Goal: Task Accomplishment & Management: Complete application form

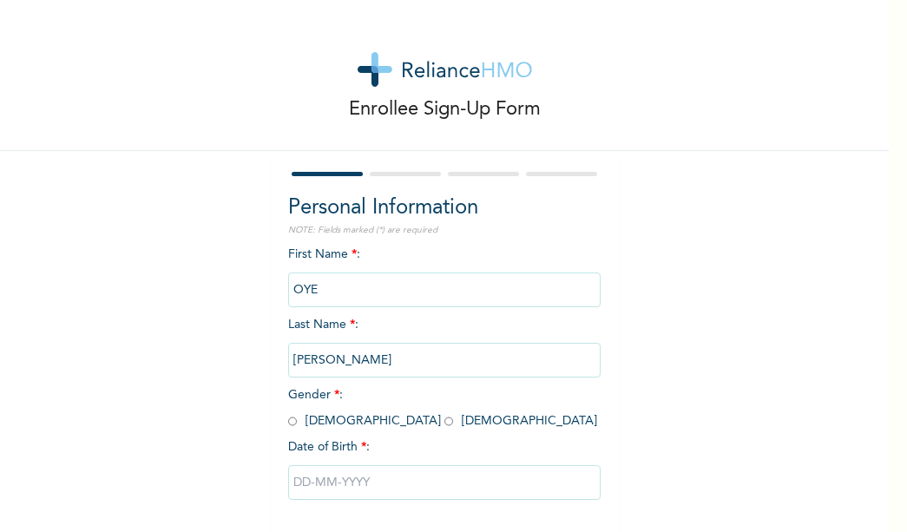
click at [288, 428] on input "radio" at bounding box center [292, 421] width 9 height 16
radio input "true"
click at [329, 482] on input "text" at bounding box center [444, 482] width 312 height 35
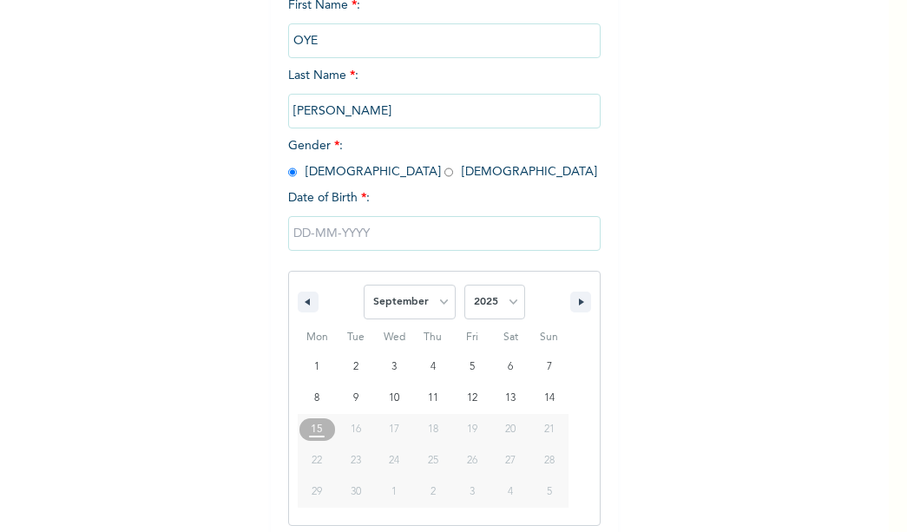
scroll to position [257, 0]
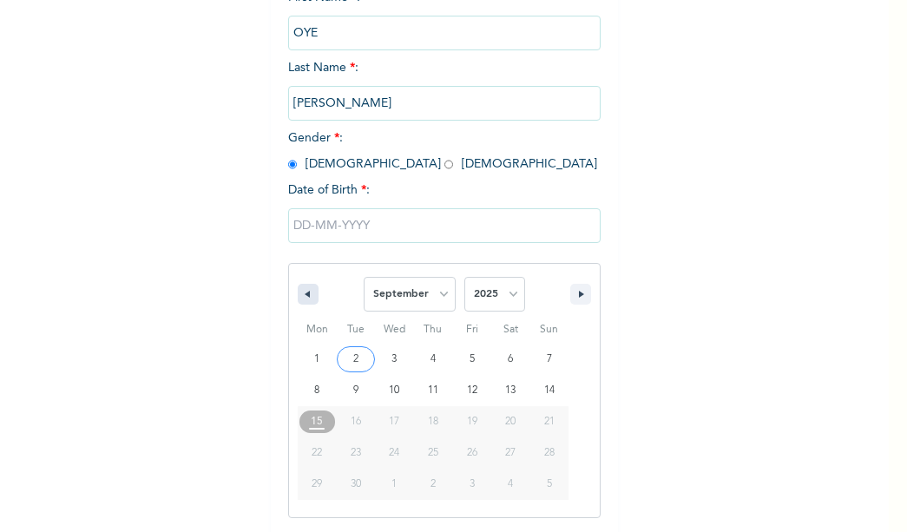
click at [303, 299] on button "button" at bounding box center [308, 294] width 21 height 21
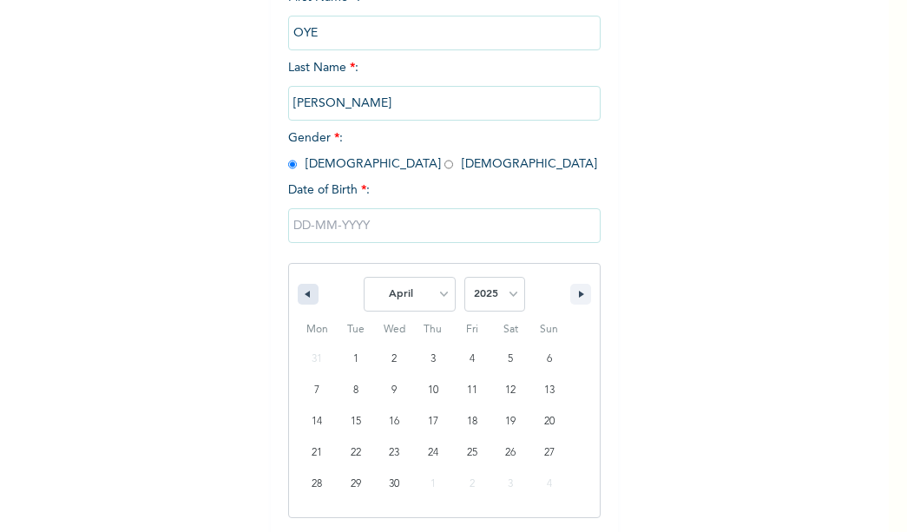
click at [302, 299] on button "button" at bounding box center [308, 294] width 21 height 21
click at [302, 298] on icon "button" at bounding box center [305, 294] width 9 height 7
select select "11"
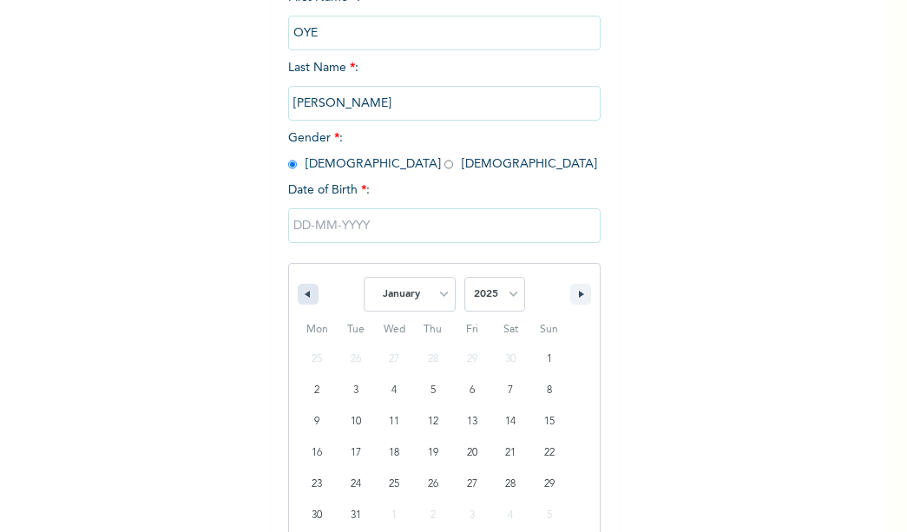
select select "2024"
type input "[DATE]"
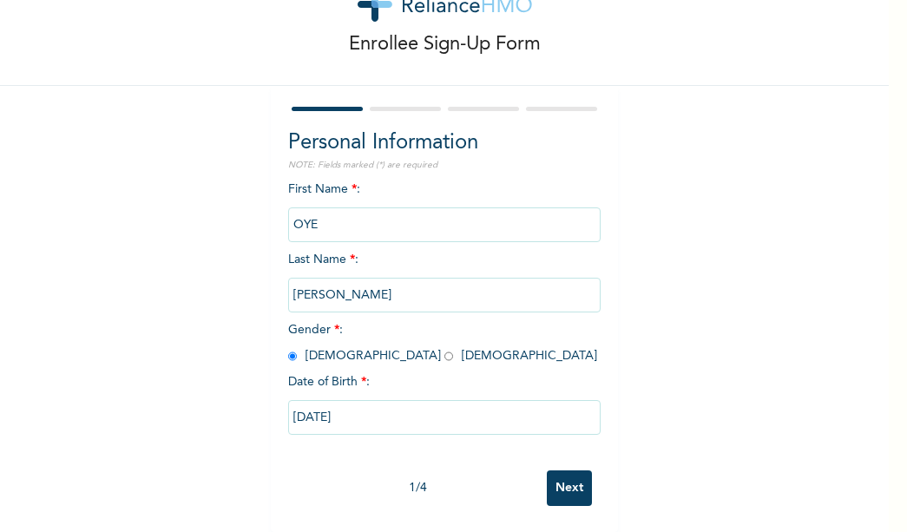
scroll to position [78, 0]
click at [355, 409] on input "[DATE]" at bounding box center [444, 417] width 312 height 35
select select "11"
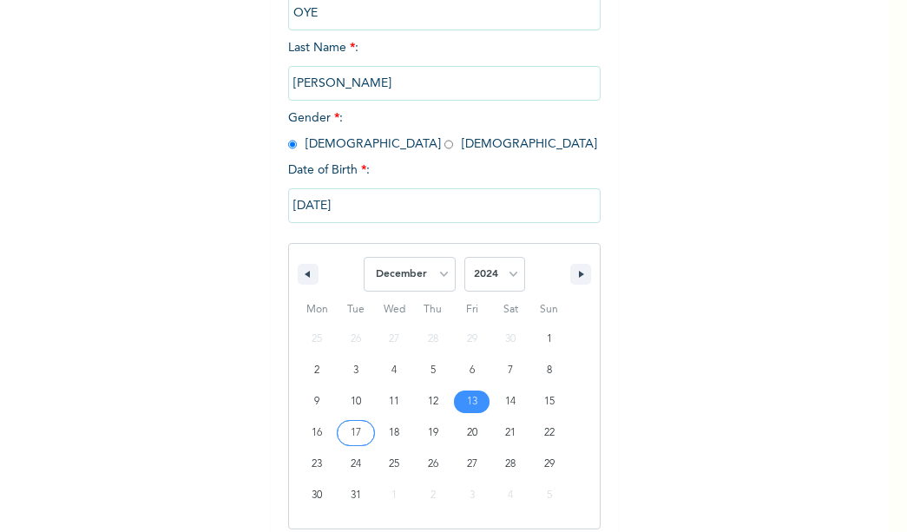
scroll to position [288, 0]
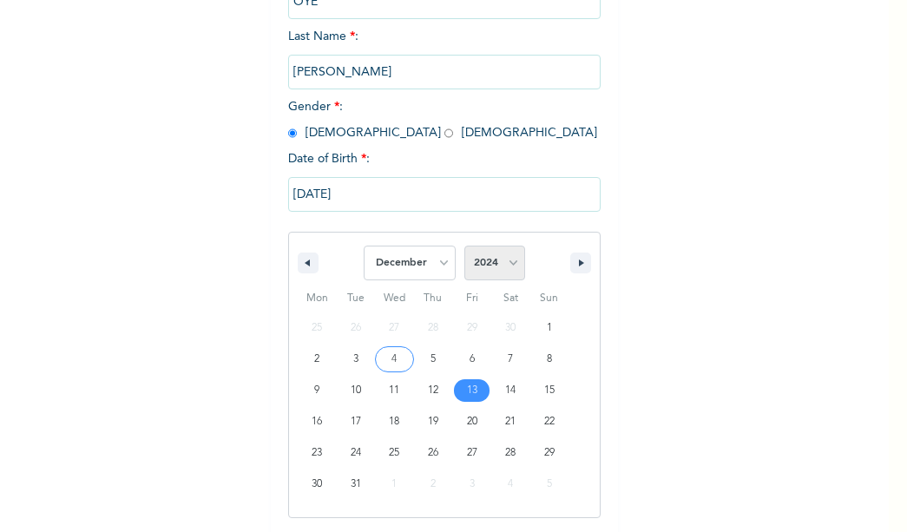
click at [507, 263] on select "2025 2024 2023 2022 2021 2020 2019 2018 2017 2016 2015 2014 2013 2012 2011 2010…" at bounding box center [494, 263] width 61 height 35
select select "1974"
click at [464, 247] on select "2025 2024 2023 2022 2021 2020 2019 2018 2017 2016 2015 2014 2013 2012 2011 2010…" at bounding box center [494, 263] width 61 height 35
click at [490, 253] on select "2025 2024 2023 2022 2021 2020 2019 2018 2017 2016 2015 2014 2013 2012 2011 2010…" at bounding box center [494, 263] width 61 height 35
click at [464, 247] on select "2025 2024 2023 2022 2021 2020 2019 2018 2017 2016 2015 2014 2013 2012 2011 2010…" at bounding box center [494, 263] width 61 height 35
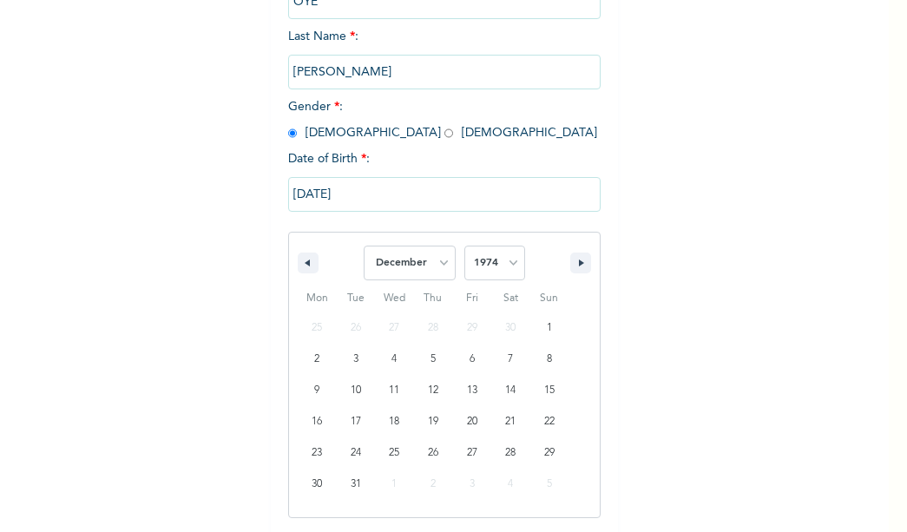
click at [490, 236] on div "January February March April May June July August September October November [D…" at bounding box center [444, 259] width 311 height 52
click at [471, 260] on select "2025 2024 2023 2022 2021 2020 2019 2018 2017 2016 2015 2014 2013 2012 2011 2010…" at bounding box center [494, 263] width 61 height 35
click at [464, 247] on select "2025 2024 2023 2022 2021 2020 2019 2018 2017 2016 2015 2014 2013 2012 2011 2010…" at bounding box center [494, 263] width 61 height 35
click at [484, 236] on div "January February March April May June July August September October November [D…" at bounding box center [444, 259] width 311 height 52
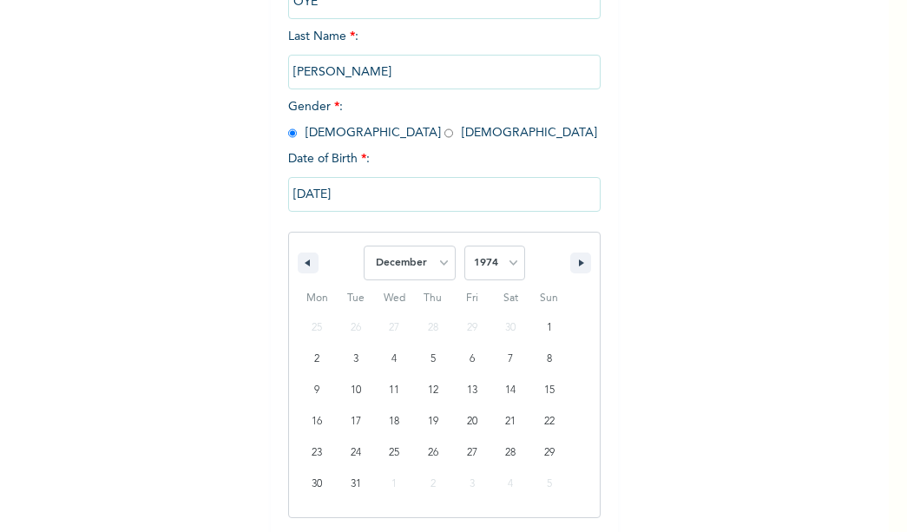
scroll to position [78, 0]
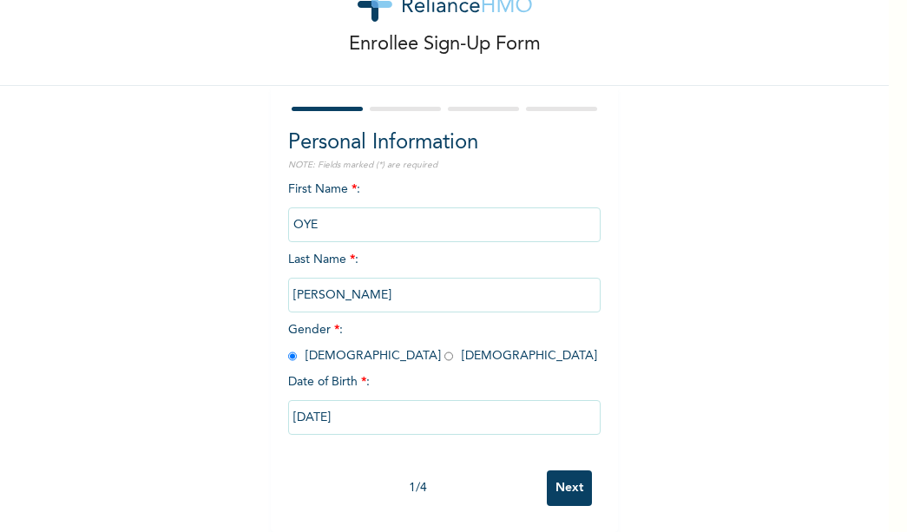
click at [331, 408] on input "[DATE]" at bounding box center [444, 417] width 312 height 35
select select "11"
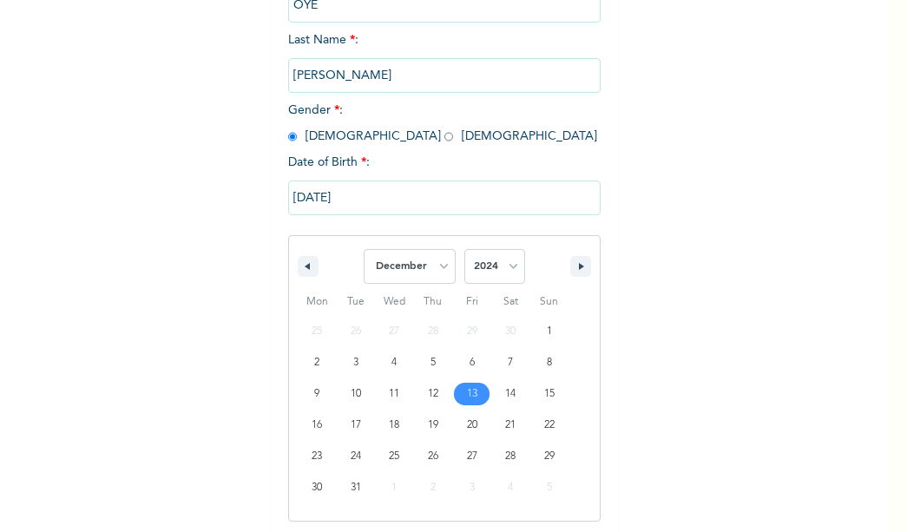
scroll to position [288, 0]
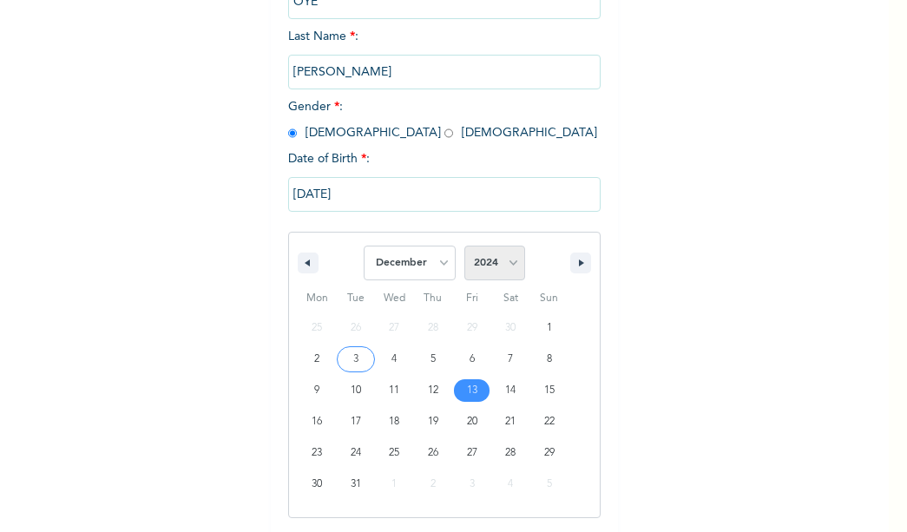
click at [507, 266] on select "2025 2024 2023 2022 2021 2020 2019 2018 2017 2016 2015 2014 2013 2012 2011 2010…" at bounding box center [494, 263] width 61 height 35
select select "1974"
click at [464, 247] on select "2025 2024 2023 2022 2021 2020 2019 2018 2017 2016 2015 2014 2013 2012 2011 2010…" at bounding box center [494, 263] width 61 height 35
click at [480, 62] on div "Enrollee Sign-Up Form Personal Information NOTE: Fields marked (*) are required…" at bounding box center [444, 159] width 889 height 895
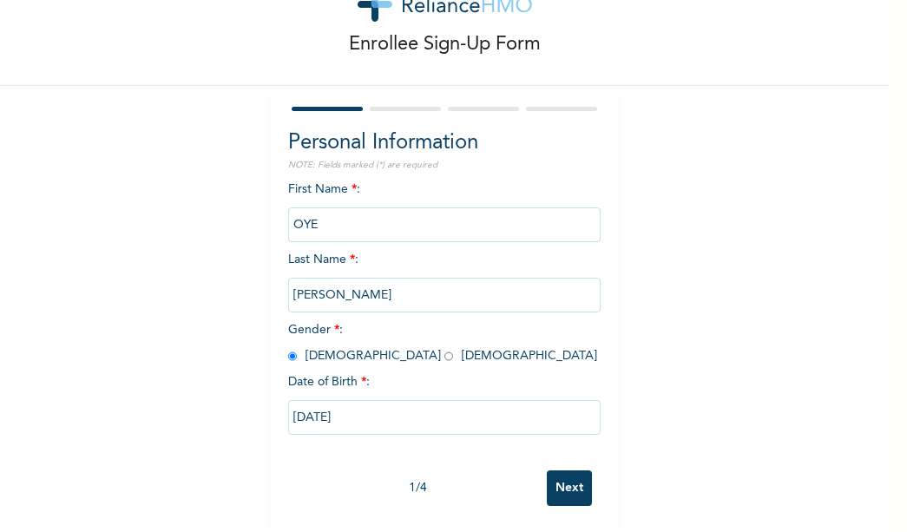
click at [480, 62] on div "Enrollee Sign-Up Form" at bounding box center [444, 10] width 889 height 151
click at [378, 373] on div "Date of Birth * :" at bounding box center [444, 382] width 312 height 18
click at [346, 412] on input "[DATE]" at bounding box center [444, 417] width 312 height 35
select select "11"
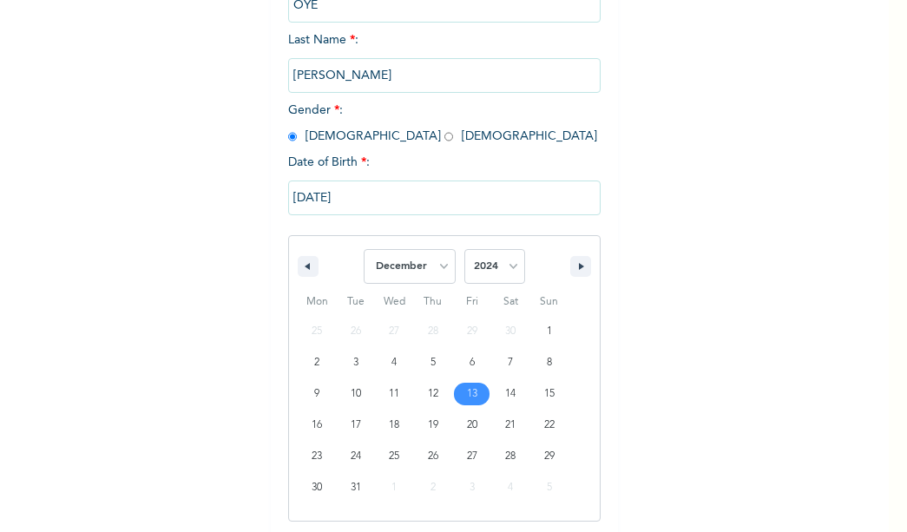
scroll to position [288, 0]
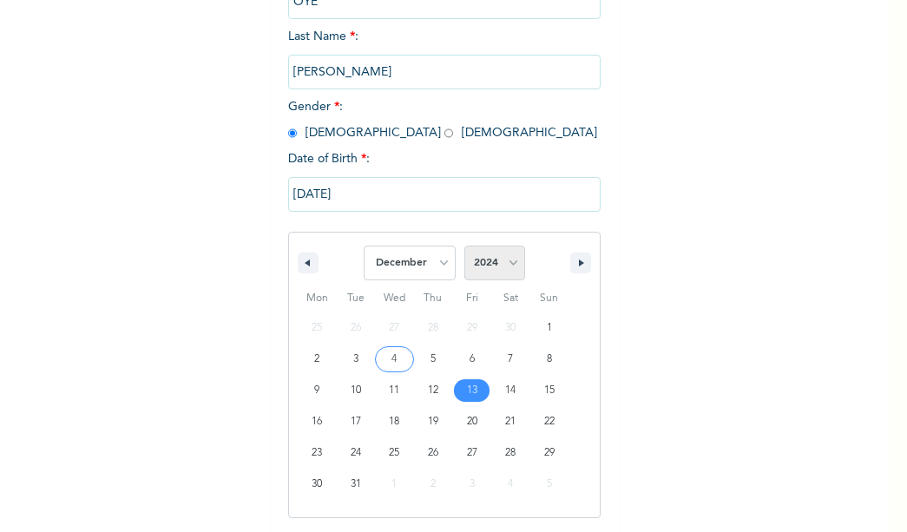
click at [508, 261] on select "2025 2024 2023 2022 2021 2020 2019 2018 2017 2016 2015 2014 2013 2012 2011 2010…" at bounding box center [494, 263] width 61 height 35
select select "1974"
click at [464, 247] on select "2025 2024 2023 2022 2021 2020 2019 2018 2017 2016 2015 2014 2013 2012 2011 2010…" at bounding box center [494, 263] width 61 height 35
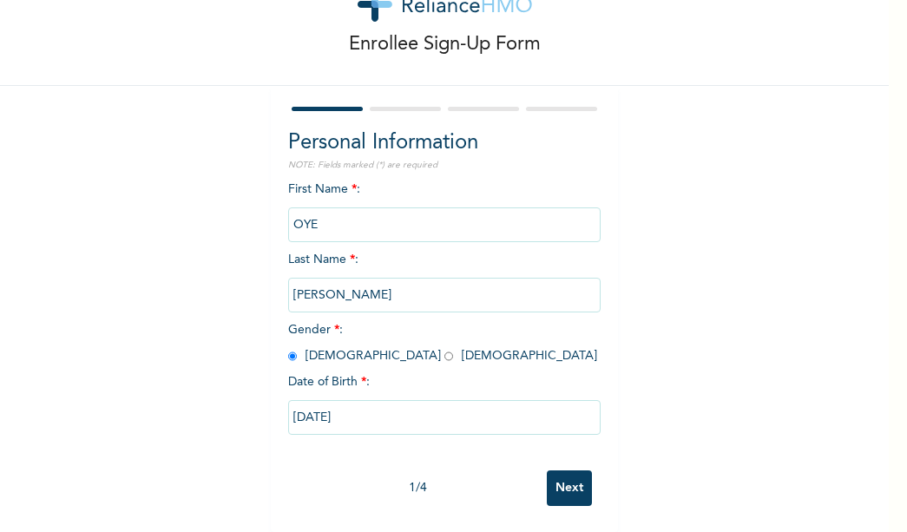
scroll to position [78, 0]
click at [486, 133] on div "Personal Information NOTE: Fields marked (*) are required First Name * : OYE La…" at bounding box center [444, 295] width 312 height 334
click at [352, 405] on input "[DATE]" at bounding box center [444, 417] width 312 height 35
select select "11"
select select "2024"
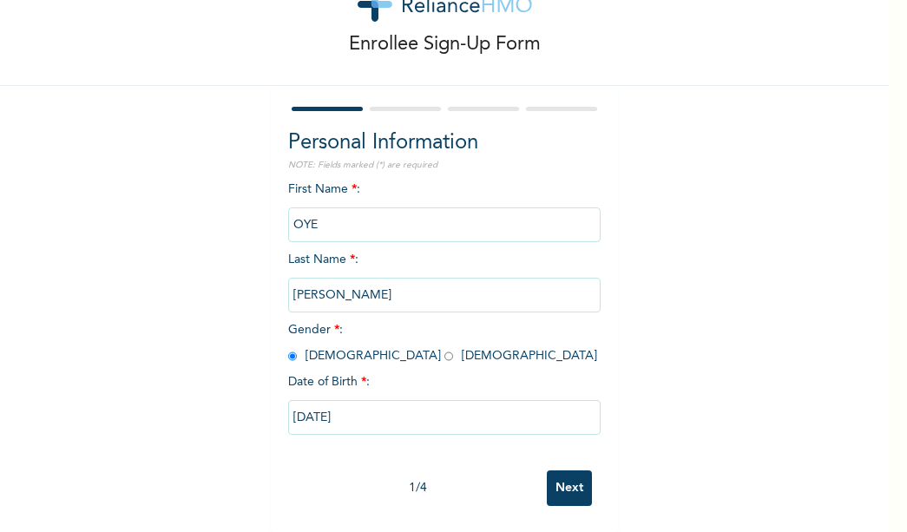
click at [353, 404] on input "[DATE]" at bounding box center [444, 417] width 312 height 35
select select "11"
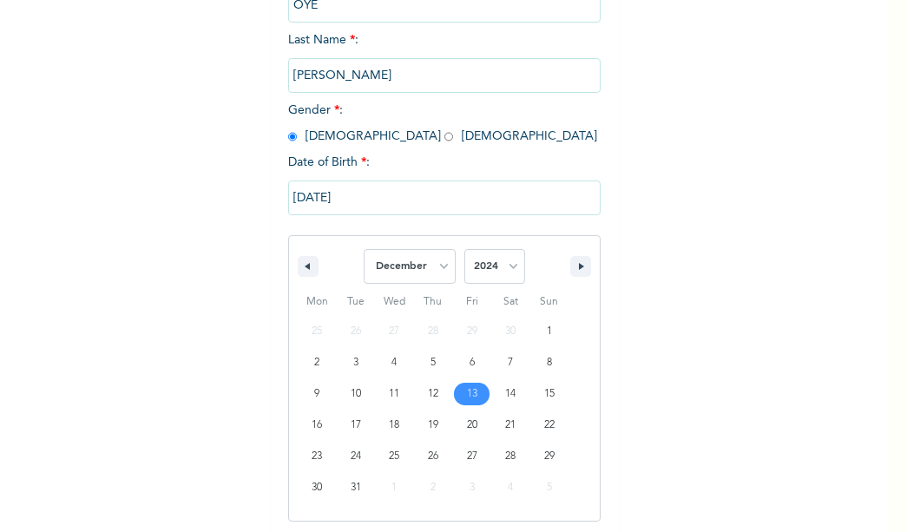
scroll to position [288, 0]
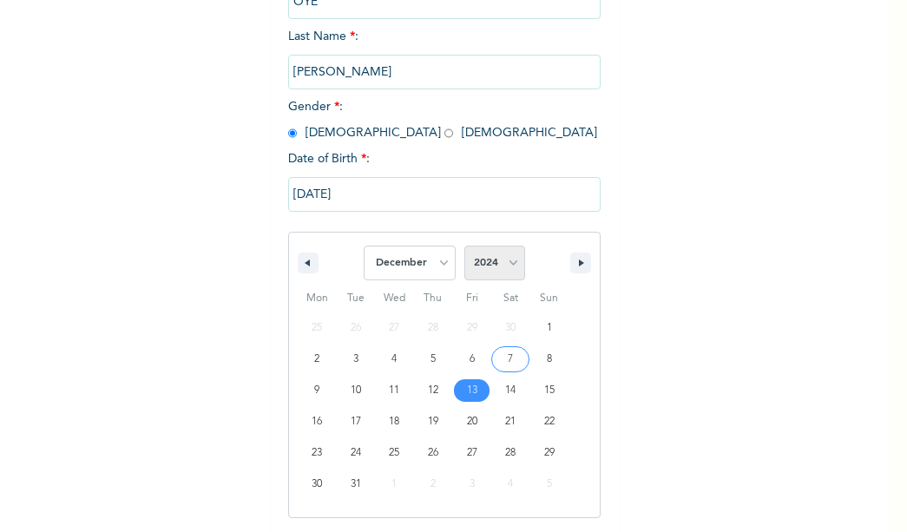
click at [508, 266] on select "2025 2024 2023 2022 2021 2020 2019 2018 2017 2016 2015 2014 2013 2012 2011 2010…" at bounding box center [494, 263] width 61 height 35
select select "1974"
click at [464, 247] on select "2025 2024 2023 2022 2021 2020 2019 2018 2017 2016 2015 2014 2013 2012 2011 2010…" at bounding box center [494, 263] width 61 height 35
type input "[DATE]"
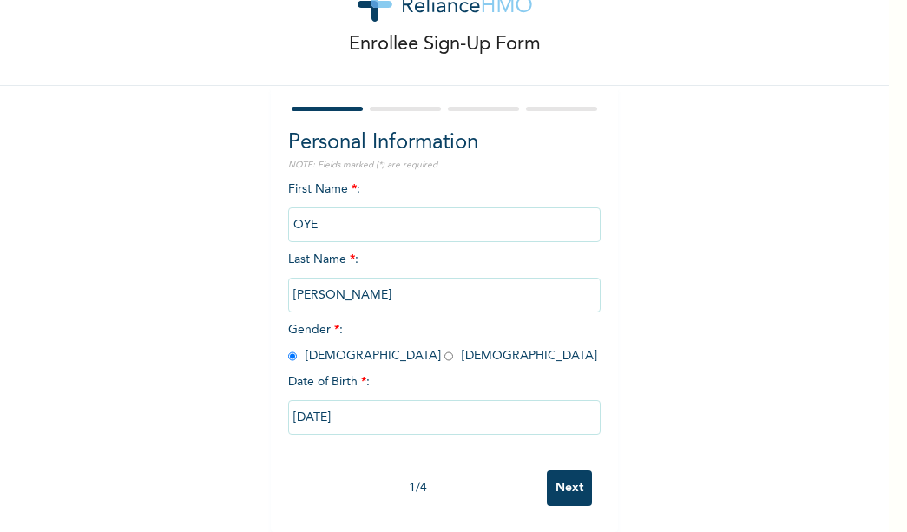
scroll to position [78, 0]
click at [570, 481] on input "Next" at bounding box center [569, 488] width 45 height 36
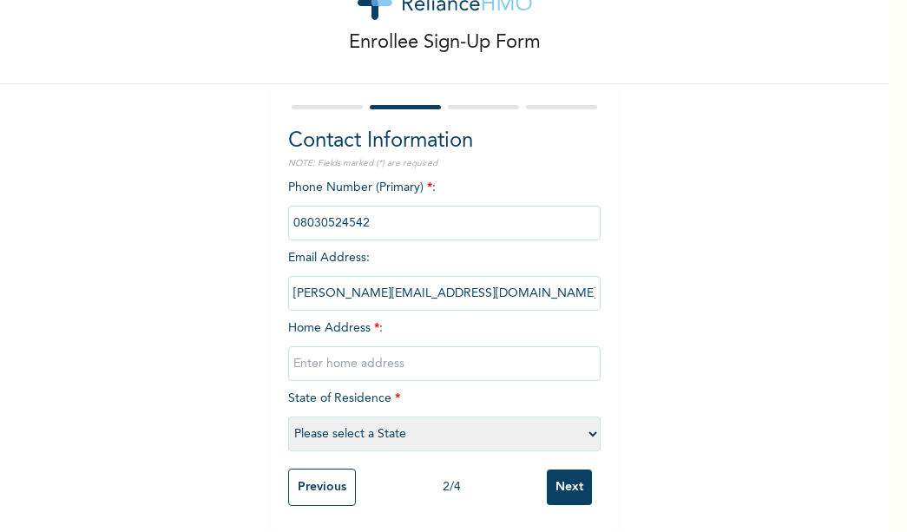
scroll to position [80, 0]
click at [296, 353] on input "text" at bounding box center [444, 363] width 312 height 35
type input "NO23 [PERSON_NAME][GEOGRAPHIC_DATA] EGBE"
click at [588, 417] on select "Please select a State [PERSON_NAME] (FCT) [PERSON_NAME] Ibom [GEOGRAPHIC_DATA] …" at bounding box center [444, 434] width 312 height 35
select select "13"
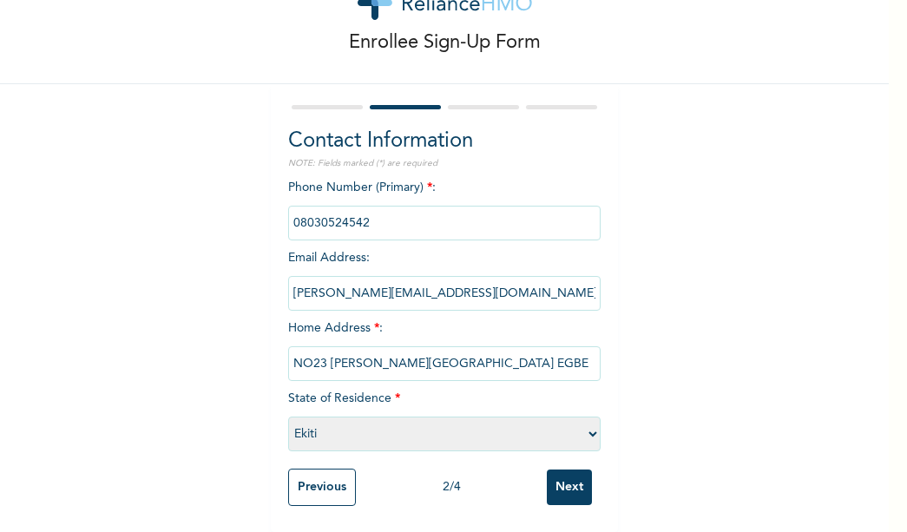
click at [288, 417] on select "Please select a State [PERSON_NAME] (FCT) [PERSON_NAME] Ibom [GEOGRAPHIC_DATA] …" at bounding box center [444, 434] width 312 height 35
click at [570, 477] on input "Next" at bounding box center [569, 488] width 45 height 36
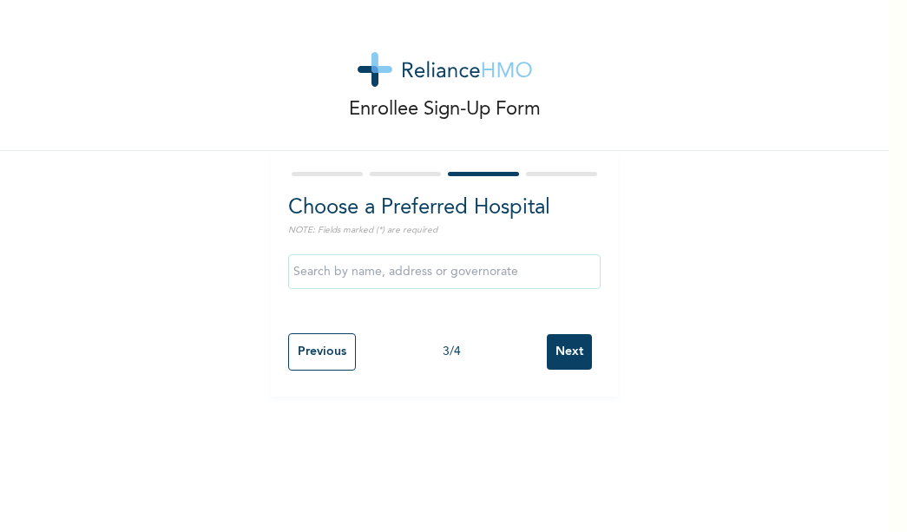
scroll to position [0, 0]
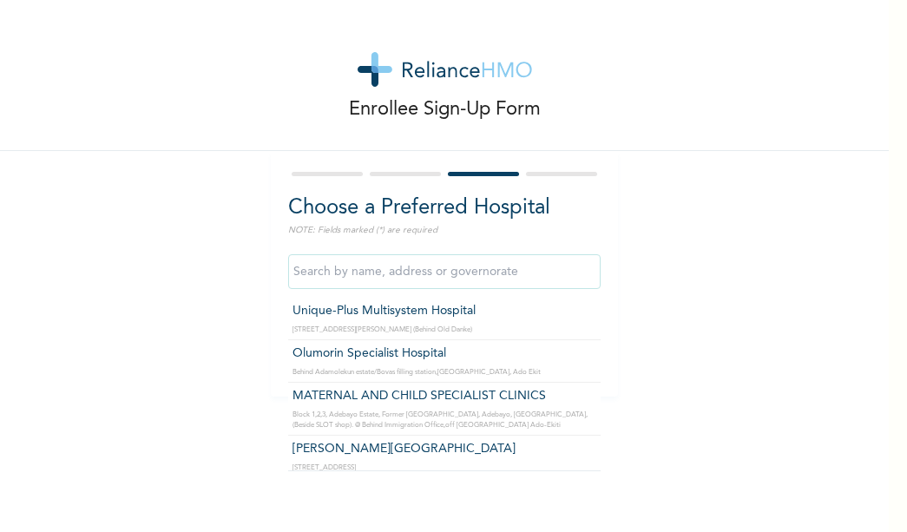
click at [472, 277] on input "text" at bounding box center [444, 271] width 312 height 35
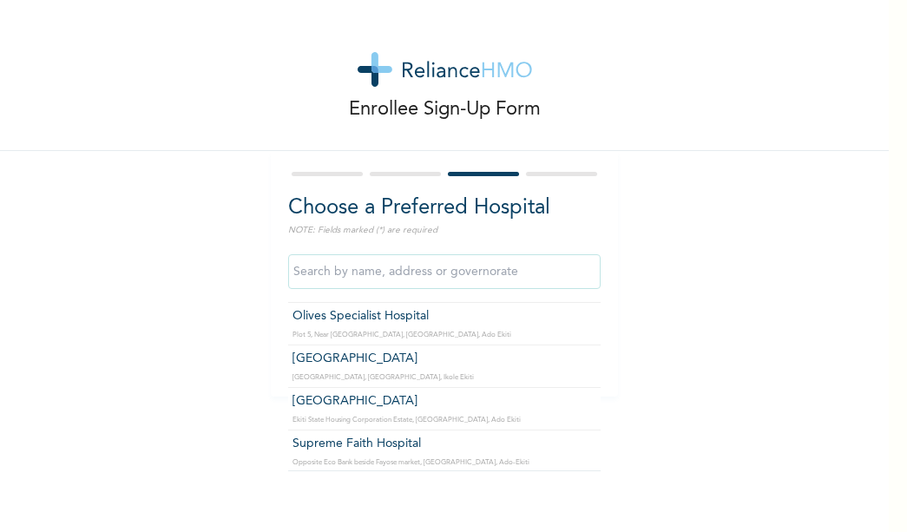
scroll to position [385, 0]
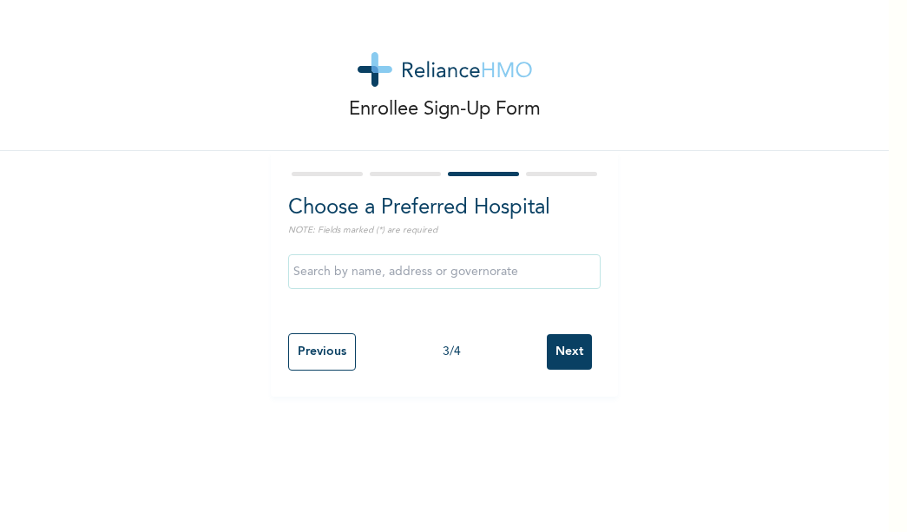
click at [348, 211] on h2 "Choose a Preferred Hospital" at bounding box center [444, 208] width 312 height 31
click at [309, 347] on input "Previous" at bounding box center [322, 351] width 68 height 37
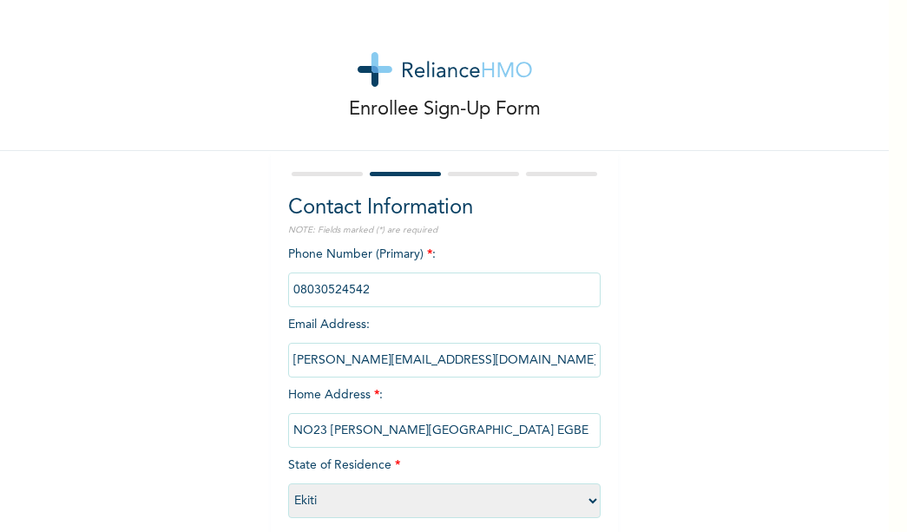
click at [586, 499] on select "Please select a State [PERSON_NAME] (FCT) [PERSON_NAME] Ibom [GEOGRAPHIC_DATA] …" at bounding box center [444, 501] width 312 height 35
select select "25"
click at [288, 484] on select "Please select a State [PERSON_NAME] (FCT) [PERSON_NAME] Ibom [GEOGRAPHIC_DATA] …" at bounding box center [444, 501] width 312 height 35
click at [740, 486] on div "Enrollee Sign-Up Form Contact Information NOTE: Fields marked (*) are required …" at bounding box center [444, 299] width 889 height 599
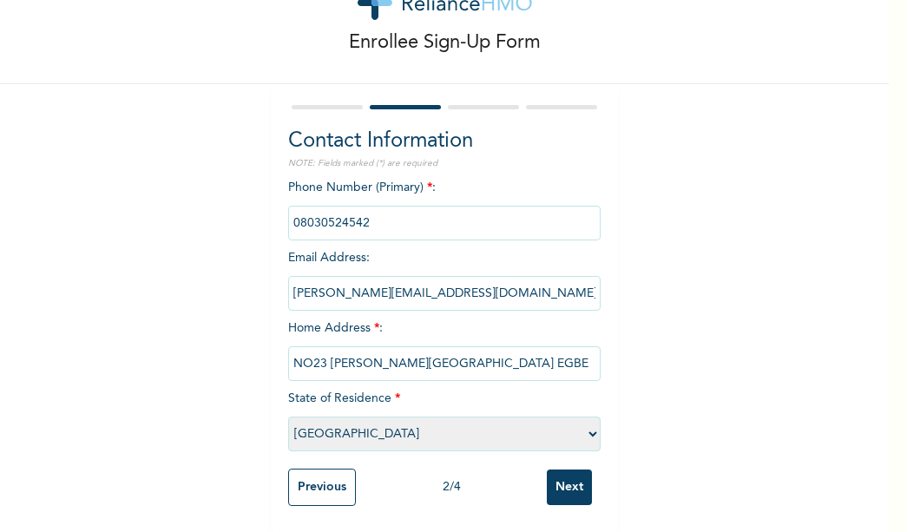
scroll to position [80, 0]
click at [567, 475] on input "Next" at bounding box center [569, 488] width 45 height 36
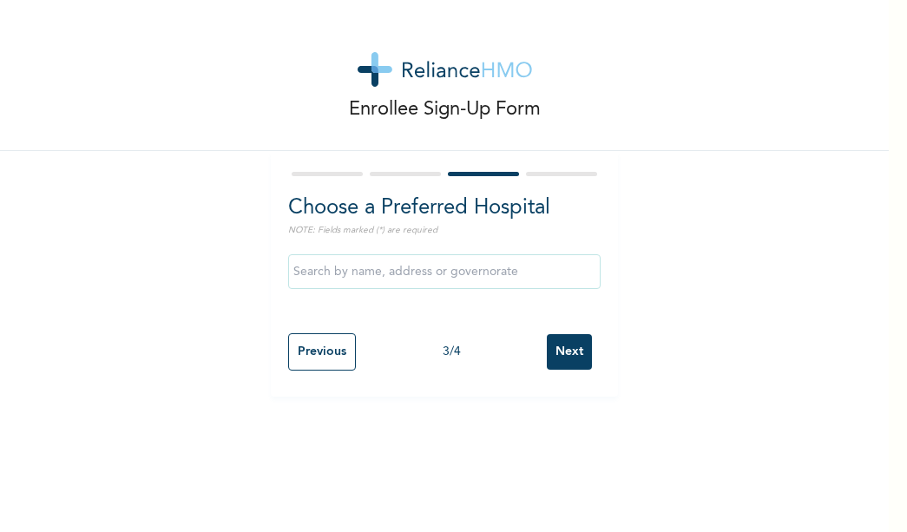
click at [503, 280] on input "text" at bounding box center [444, 271] width 312 height 35
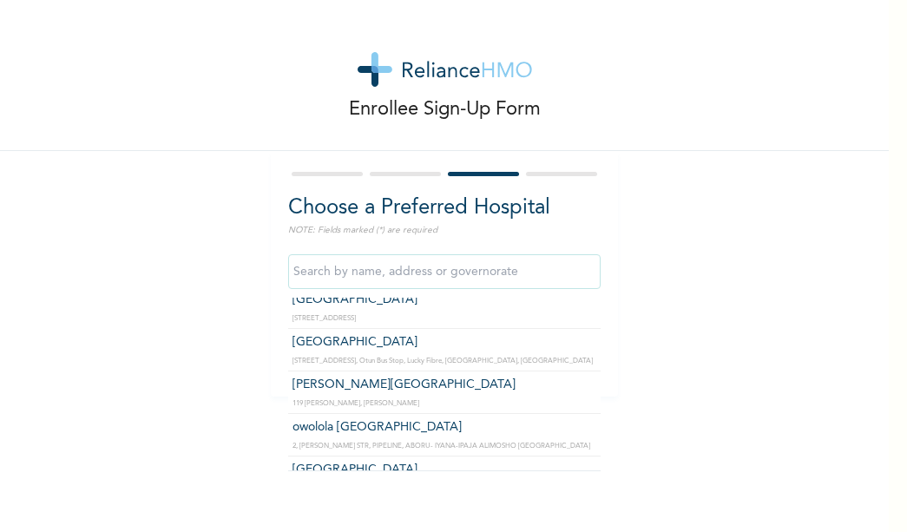
scroll to position [19514, 0]
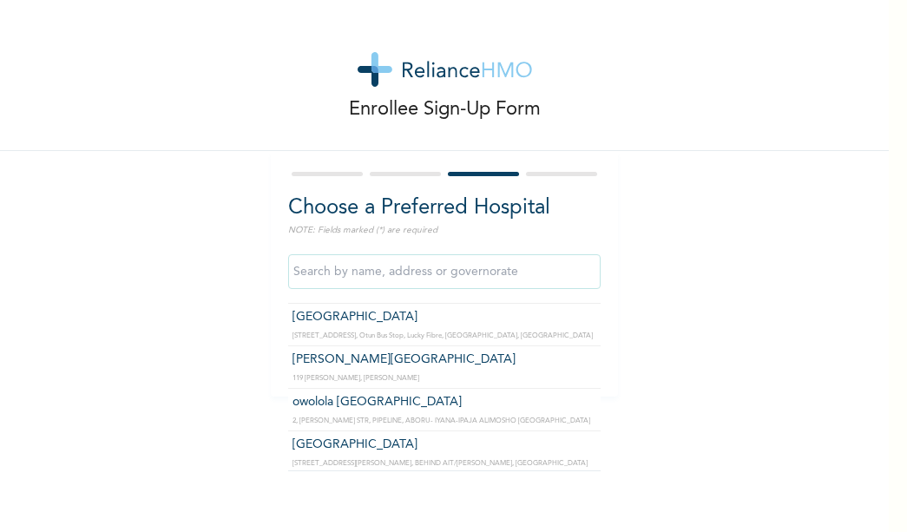
type input "DaySpring Specialist Hospital -Egbe"
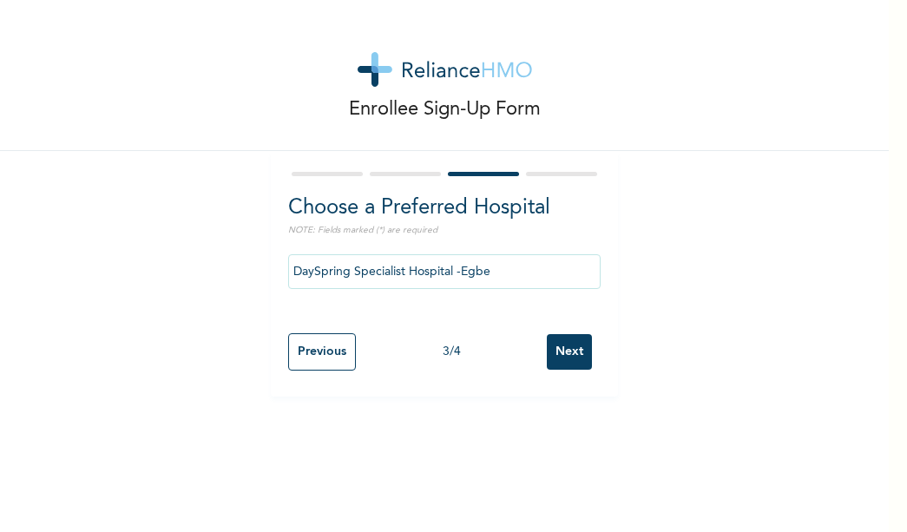
click at [408, 322] on div "DaySpring Specialist Hospital -Egbe" at bounding box center [444, 285] width 312 height 79
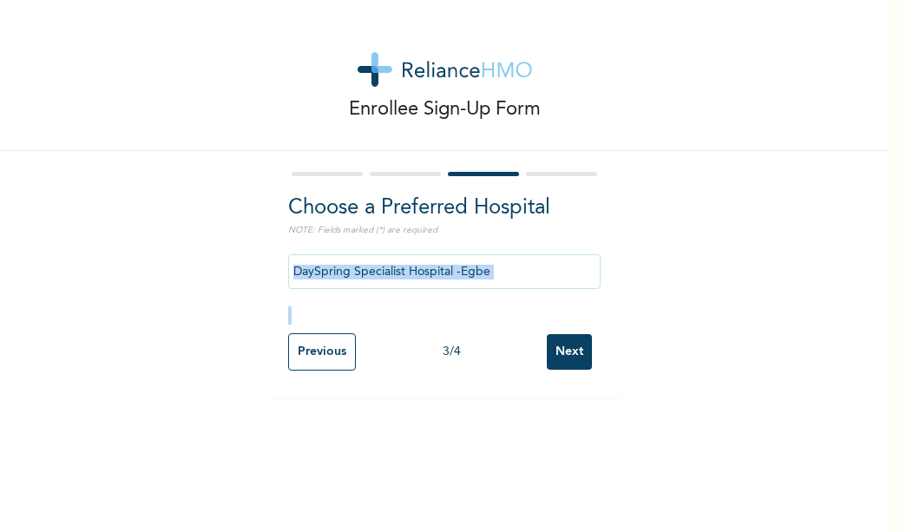
click at [556, 349] on input "Next" at bounding box center [569, 352] width 45 height 36
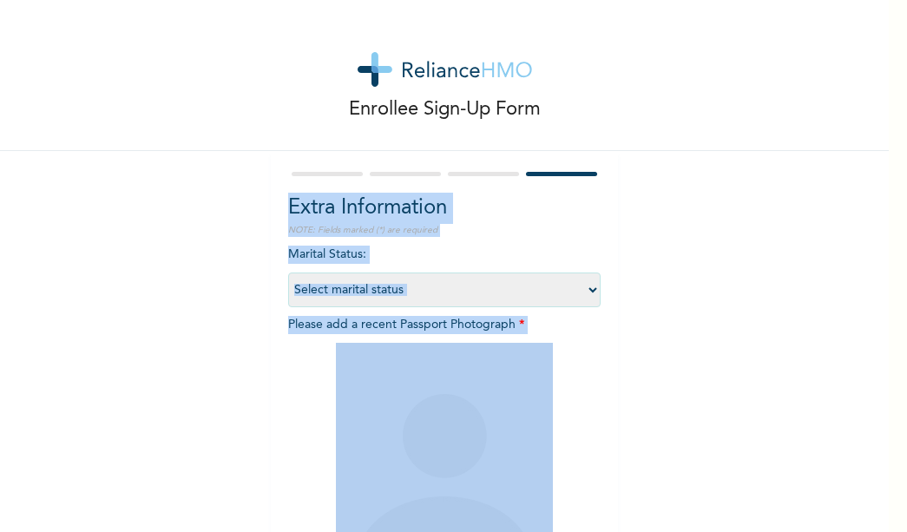
click at [589, 289] on select "Select marital status [DEMOGRAPHIC_DATA] Married [DEMOGRAPHIC_DATA] Widow/[DEMO…" at bounding box center [444, 290] width 312 height 35
select select "2"
click at [288, 273] on select "Select marital status [DEMOGRAPHIC_DATA] Married [DEMOGRAPHIC_DATA] Widow/[DEMO…" at bounding box center [444, 290] width 312 height 35
click at [323, 363] on div at bounding box center [444, 451] width 312 height 217
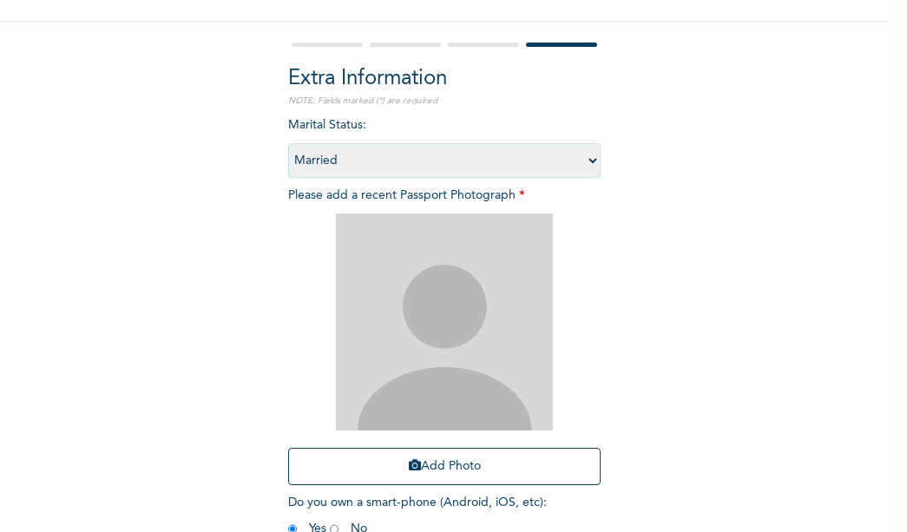
scroll to position [139, 0]
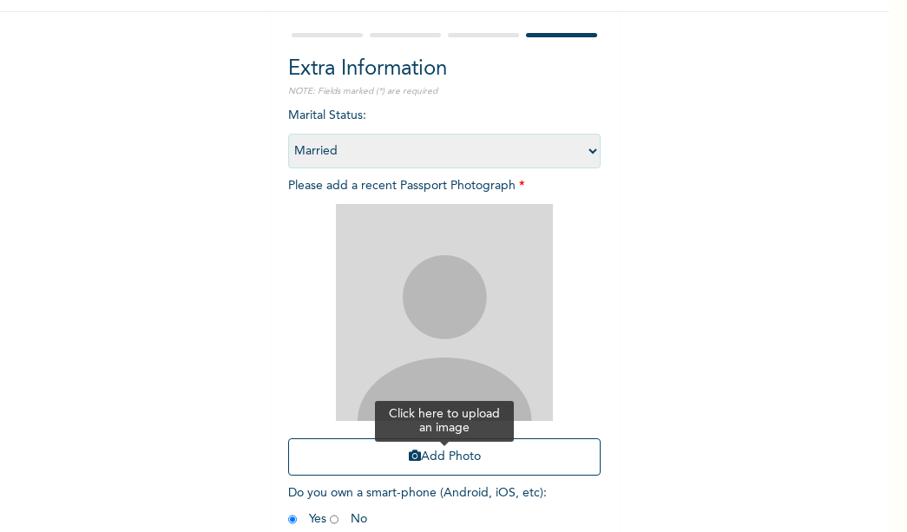
click at [444, 449] on button "Add Photo" at bounding box center [444, 456] width 312 height 37
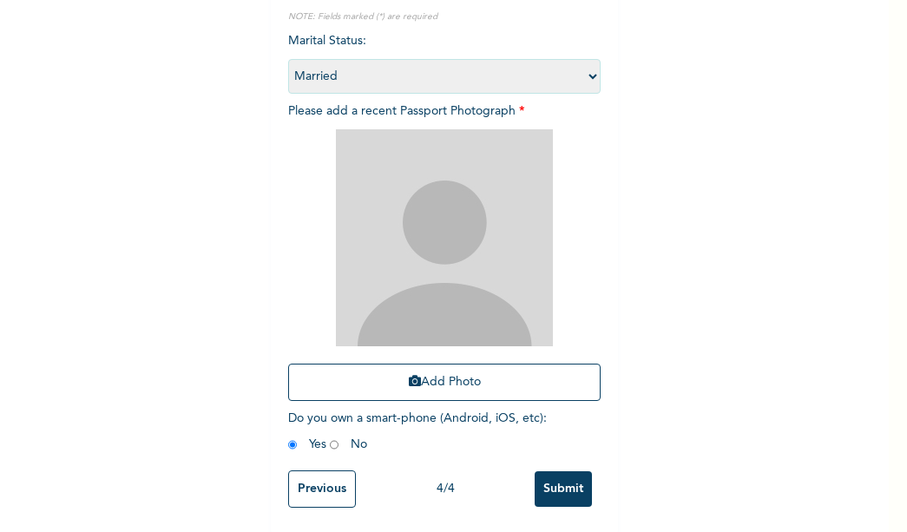
scroll to position [228, 0]
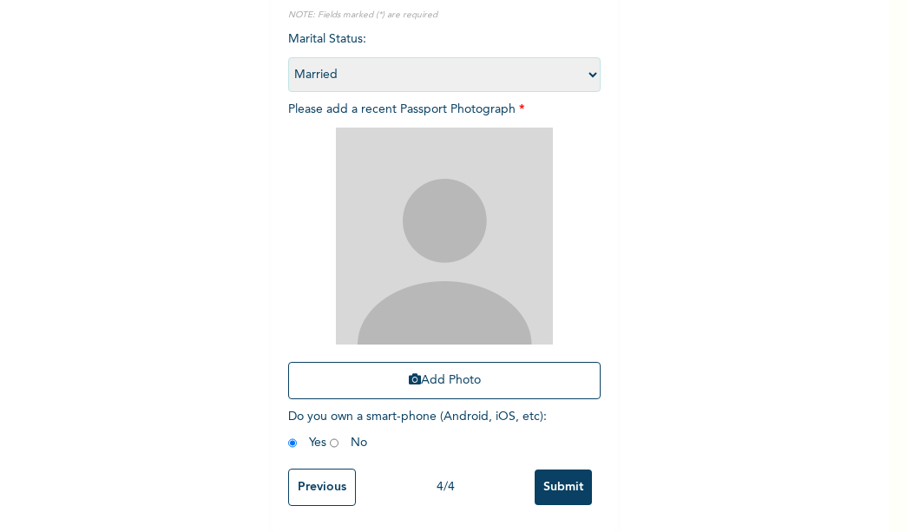
click at [330, 435] on input "radio" at bounding box center [334, 443] width 9 height 16
radio input "true"
click at [551, 470] on input "Submit" at bounding box center [563, 488] width 57 height 36
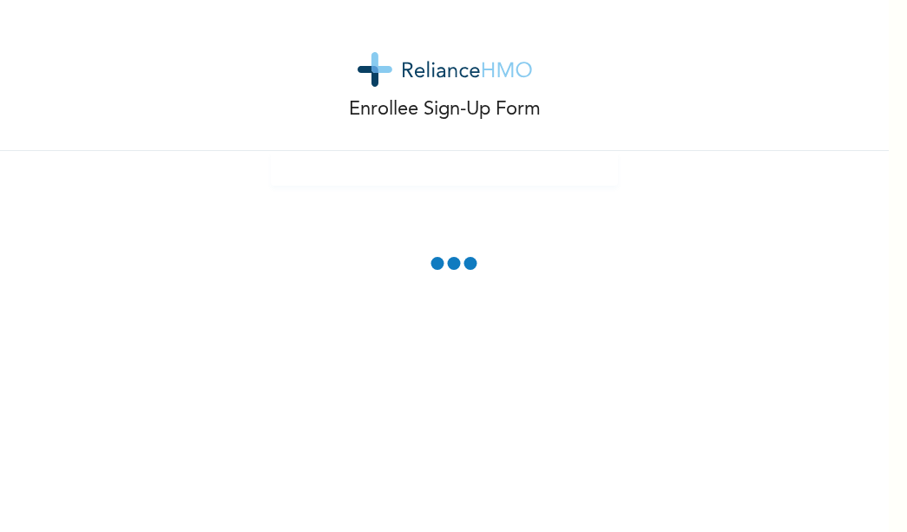
scroll to position [131, 0]
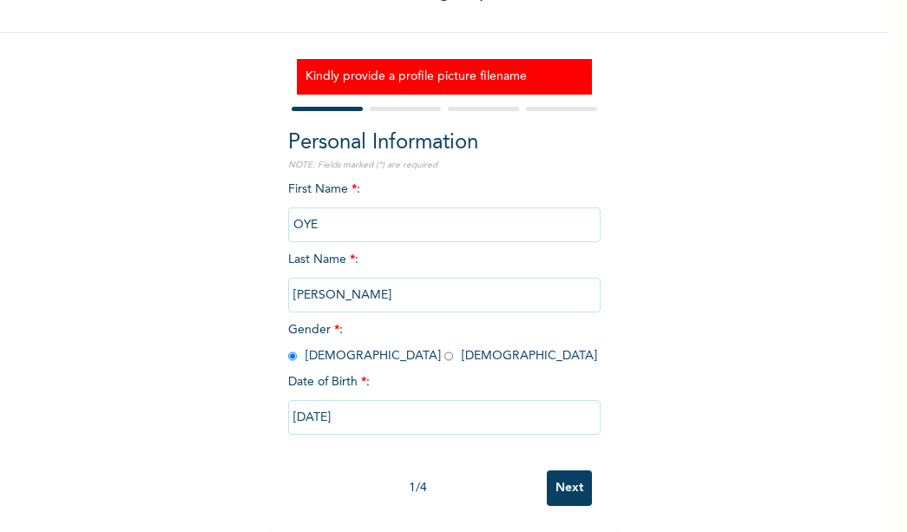
click at [560, 477] on input "Next" at bounding box center [569, 488] width 45 height 36
select select "25"
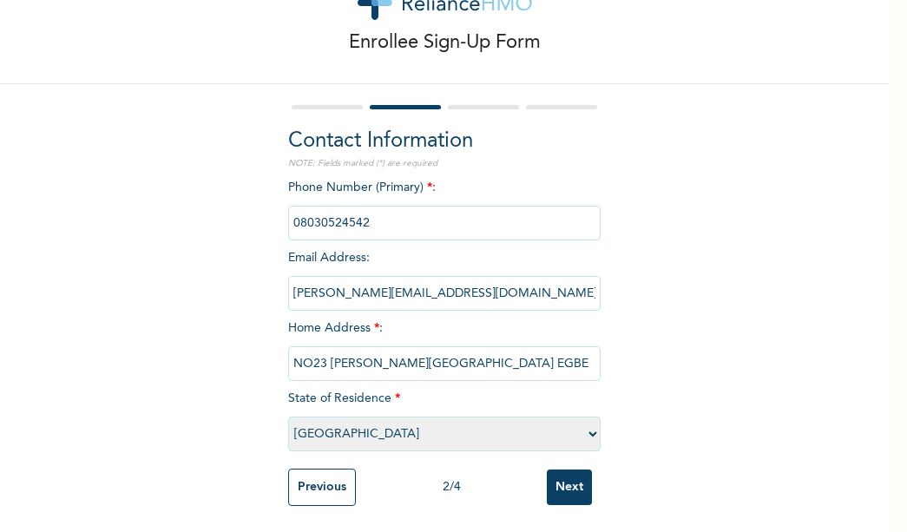
scroll to position [80, 0]
click at [565, 470] on input "Next" at bounding box center [569, 488] width 45 height 36
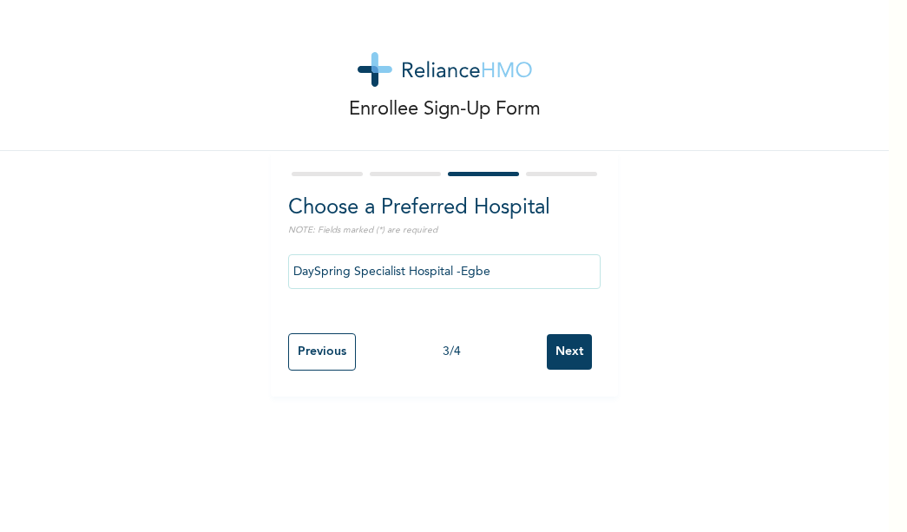
scroll to position [0, 0]
click at [562, 356] on input "Next" at bounding box center [569, 352] width 45 height 36
select select "2"
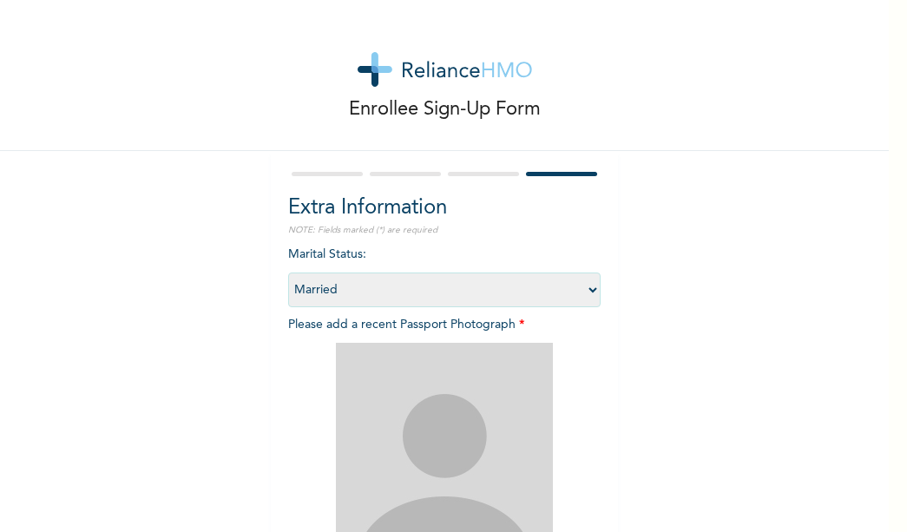
click at [466, 450] on img at bounding box center [444, 451] width 217 height 217
